Goal: Task Accomplishment & Management: Use online tool/utility

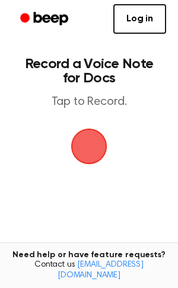
click at [83, 151] on span "button" at bounding box center [89, 146] width 52 height 52
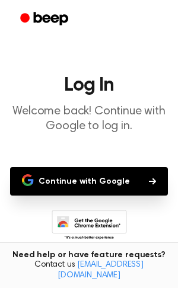
click at [74, 184] on button "Continue with Google" at bounding box center [89, 181] width 158 height 28
click at [98, 114] on p "Welcome back! Continue with Google to log in." at bounding box center [88, 119] width 159 height 30
click at [92, 91] on h1 "Log In" at bounding box center [88, 85] width 159 height 19
click at [91, 181] on button "Continue with Google" at bounding box center [89, 181] width 158 height 28
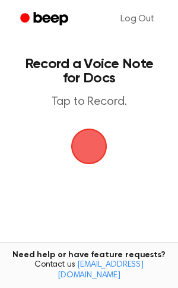
click at [91, 131] on span "button" at bounding box center [89, 146] width 66 height 66
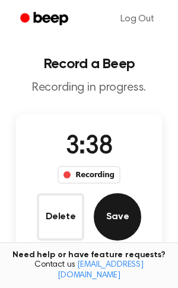
click at [122, 205] on button "Save" at bounding box center [117, 216] width 47 height 47
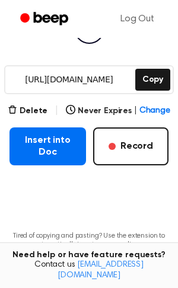
scroll to position [160, 0]
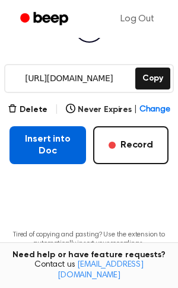
click at [70, 149] on button "Insert into Doc" at bounding box center [47, 145] width 77 height 38
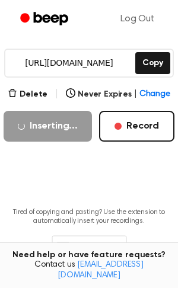
scroll to position [227, 0]
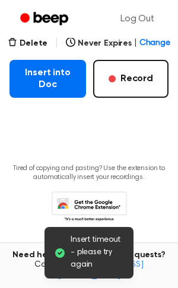
click at [117, 179] on p "Tired of copying and pasting? Use the extension to automatically insert your re…" at bounding box center [88, 173] width 159 height 18
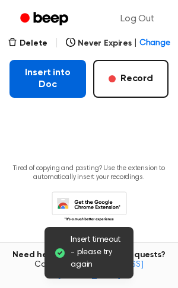
click at [69, 75] on button "Insert into Doc" at bounding box center [47, 79] width 77 height 38
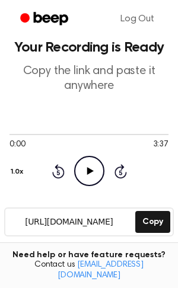
scroll to position [12, 0]
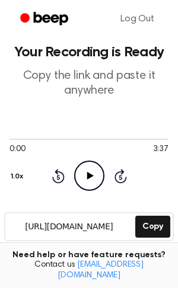
click at [85, 180] on icon "Play Audio" at bounding box center [89, 176] width 30 height 30
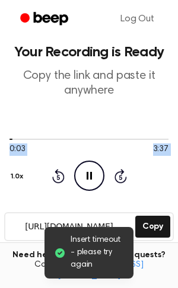
drag, startPoint x: 14, startPoint y: 141, endPoint x: 101, endPoint y: 166, distance: 90.5
click at [101, 166] on div "0:03 3:37 Your browser does not support the [object Object] element. 1.0x Rewin…" at bounding box center [88, 162] width 159 height 57
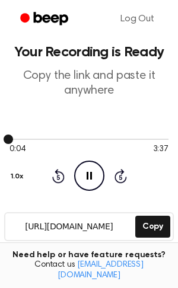
click at [51, 136] on div at bounding box center [88, 138] width 159 height 9
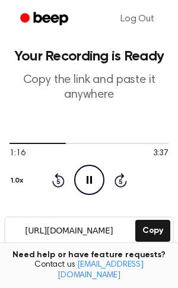
scroll to position [0, 0]
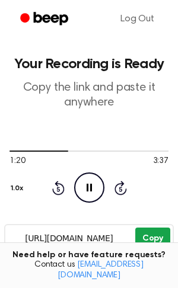
click at [136, 247] on button "Copy" at bounding box center [152, 239] width 35 height 22
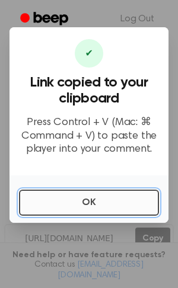
click at [97, 208] on button "OK" at bounding box center [89, 203] width 140 height 26
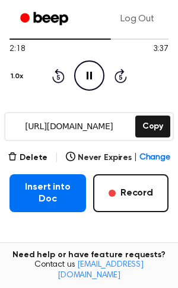
scroll to position [113, 0]
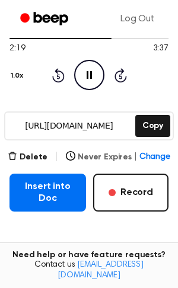
click at [106, 161] on button "Never Expires | Change" at bounding box center [118, 157] width 104 height 12
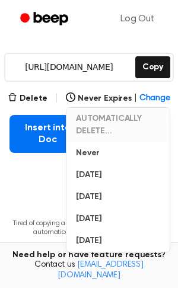
scroll to position [174, 0]
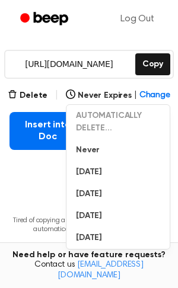
click at [5, 120] on main "Your Recording is Ready Copy the link and paste it anywhere 2:27 3:37 Your brow…" at bounding box center [89, 68] width 178 height 484
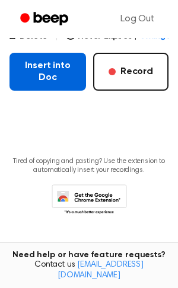
scroll to position [0, 0]
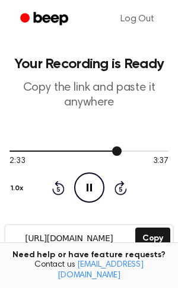
click at [141, 151] on div at bounding box center [88, 151] width 159 height 1
click at [94, 189] on icon "Pause Audio" at bounding box center [89, 188] width 30 height 30
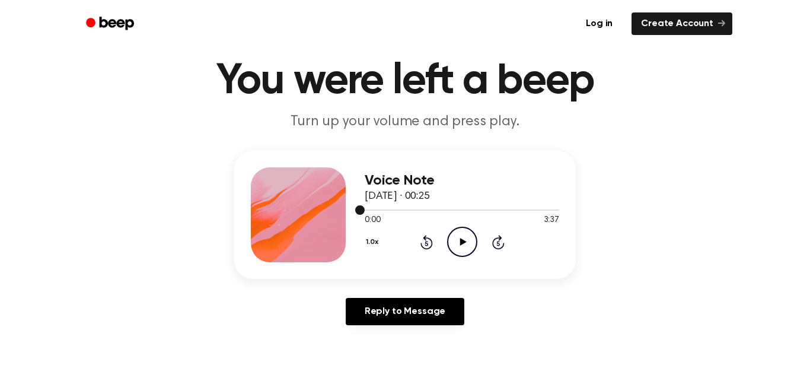
scroll to position [45, 0]
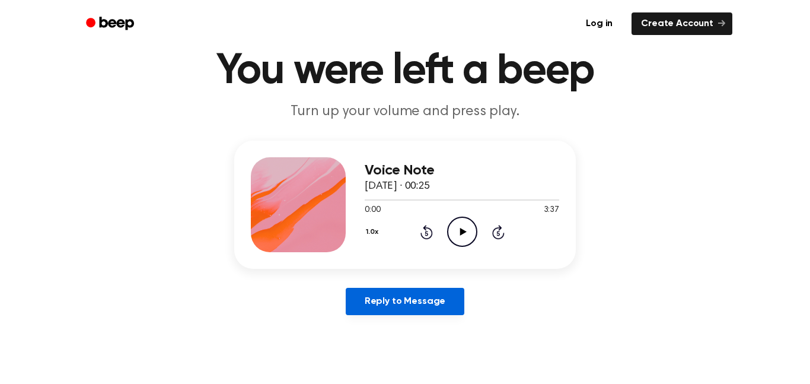
click at [424, 300] on link "Reply to Message" at bounding box center [405, 301] width 119 height 27
